Goal: Task Accomplishment & Management: Use online tool/utility

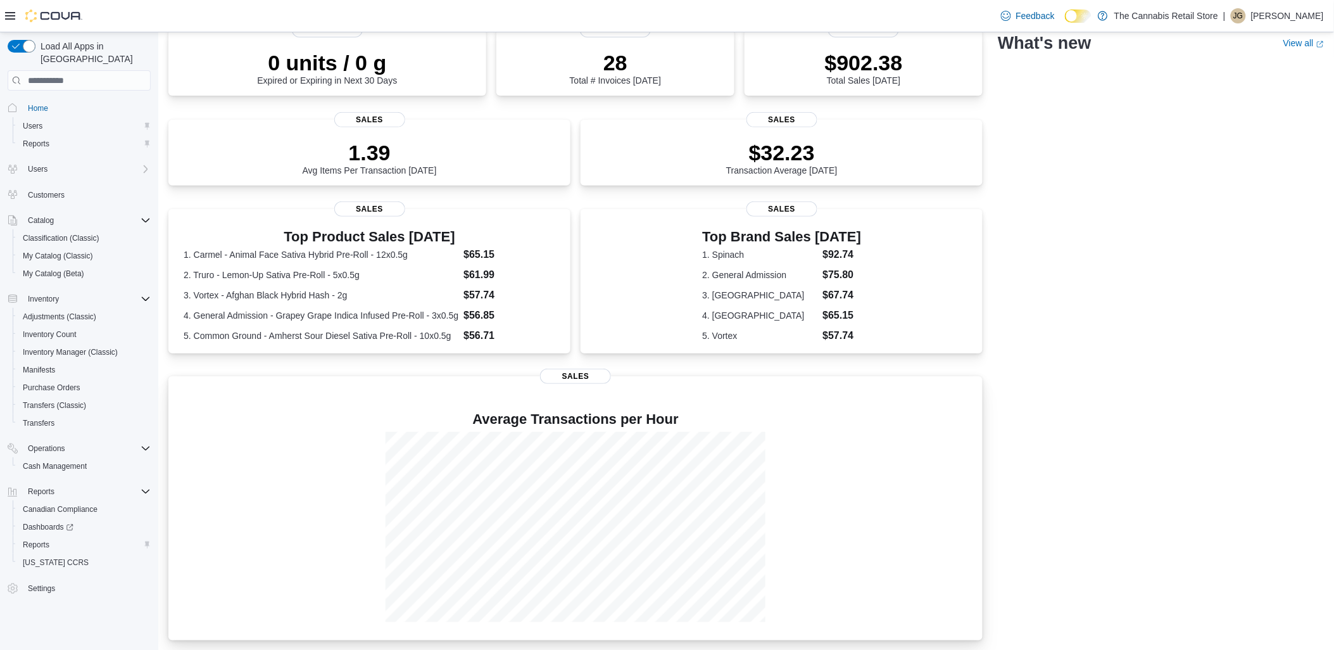
scroll to position [106, 0]
click at [48, 540] on span "Reports" at bounding box center [36, 545] width 27 height 10
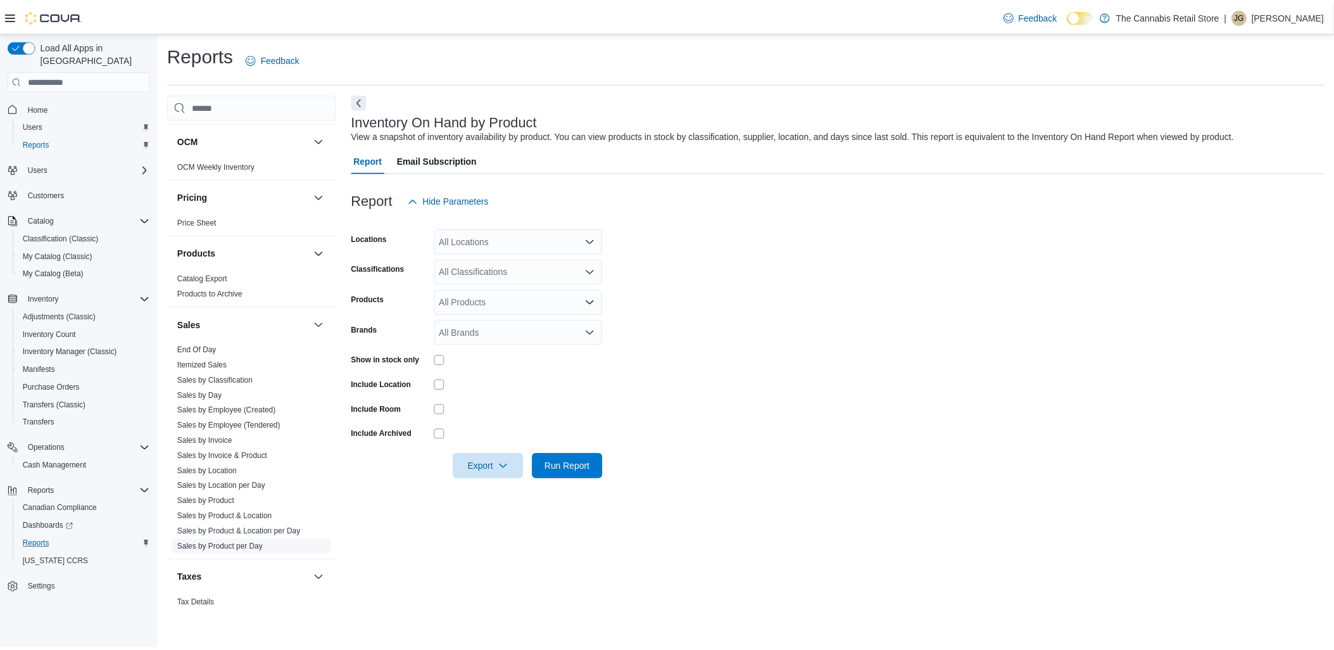
scroll to position [713, 0]
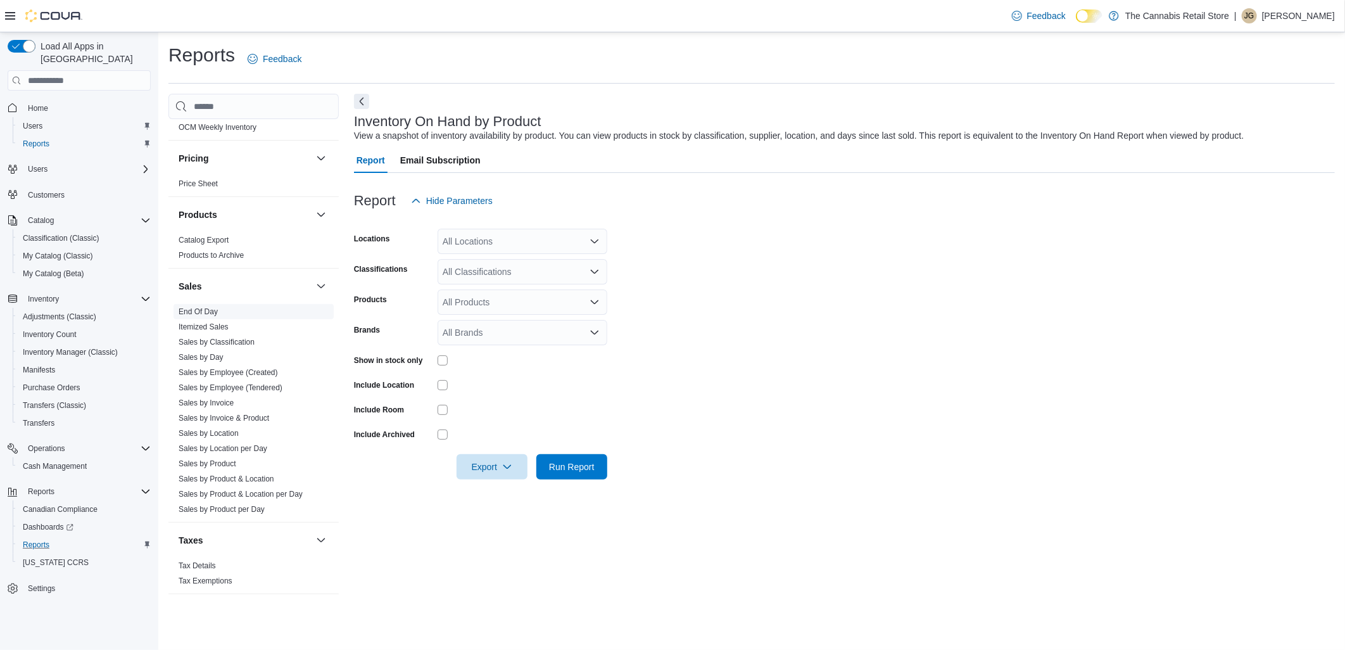
click at [205, 310] on link "End Of Day" at bounding box center [198, 311] width 39 height 9
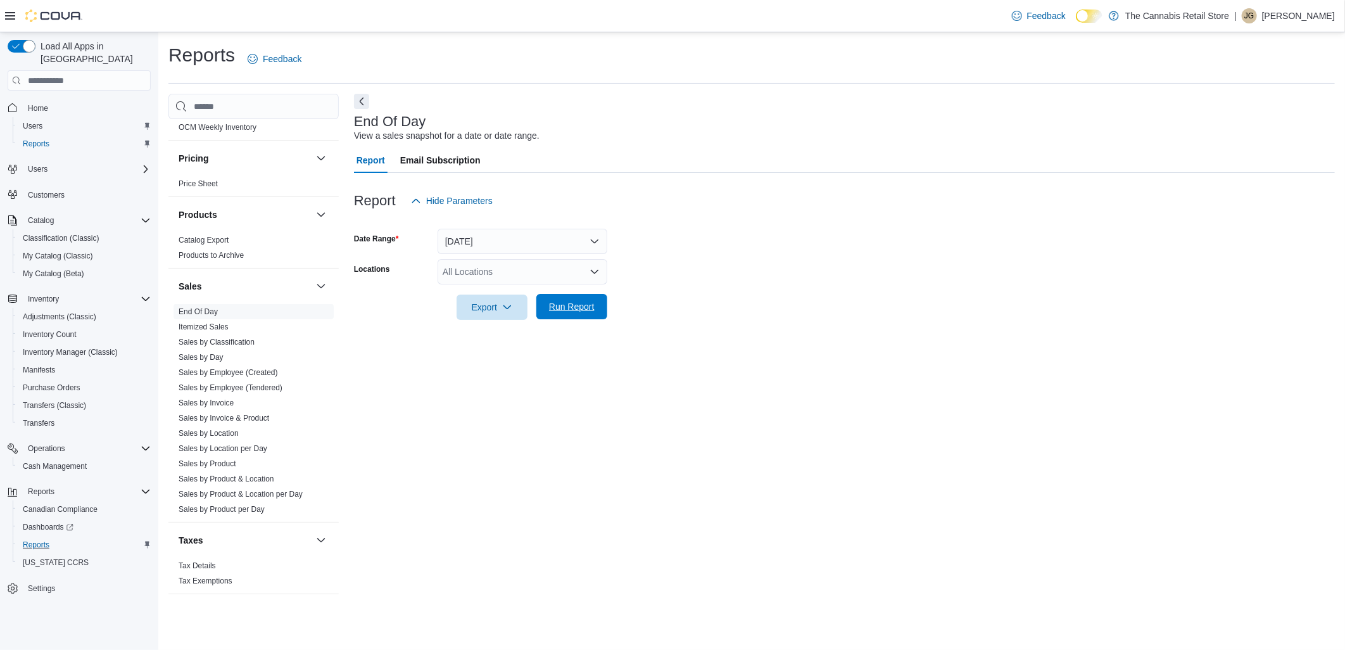
click at [567, 301] on span "Run Report" at bounding box center [572, 306] width 46 height 13
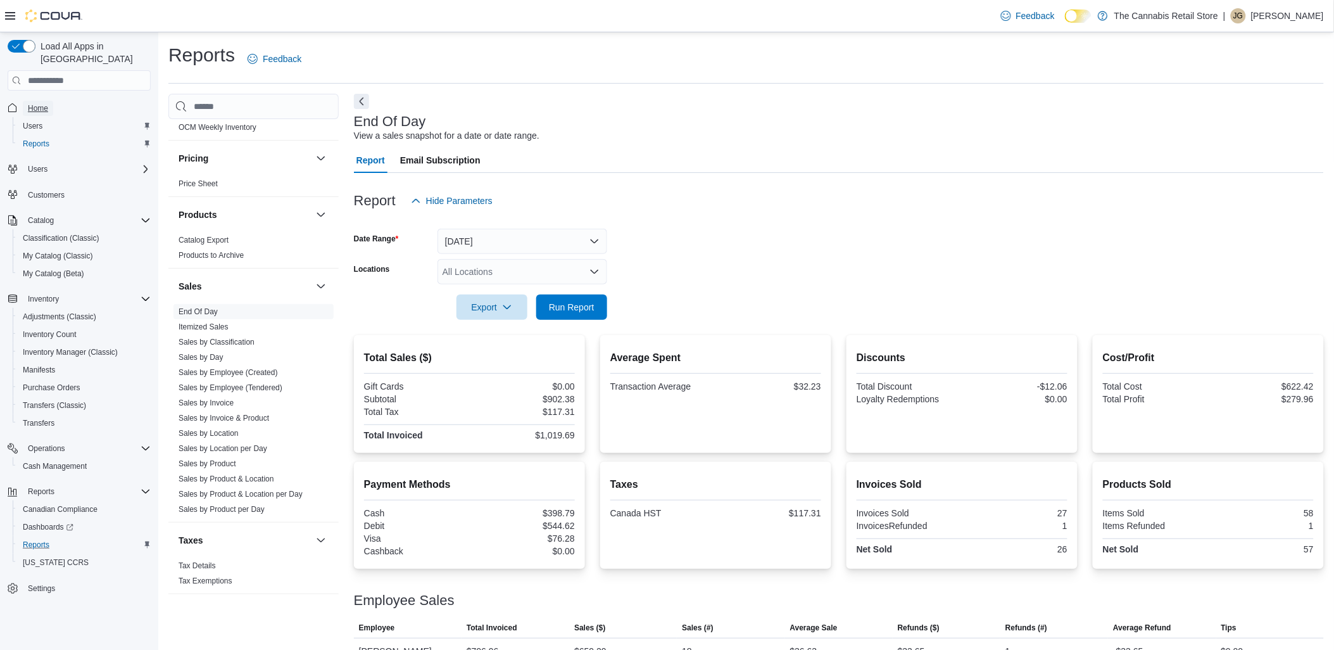
click at [34, 103] on span "Home" at bounding box center [38, 108] width 20 height 10
